Goal: Task Accomplishment & Management: Complete application form

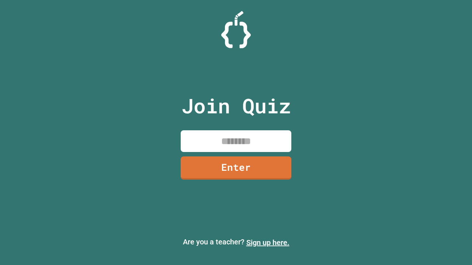
click at [268, 243] on link "Sign up here." at bounding box center [267, 242] width 43 height 9
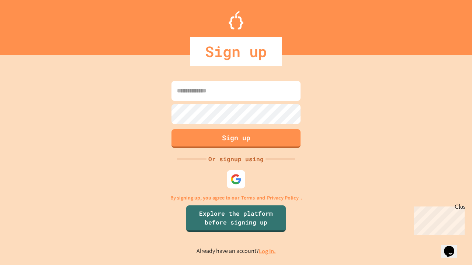
click at [268, 251] on link "Log in." at bounding box center [267, 252] width 17 height 8
